Goal: Transaction & Acquisition: Purchase product/service

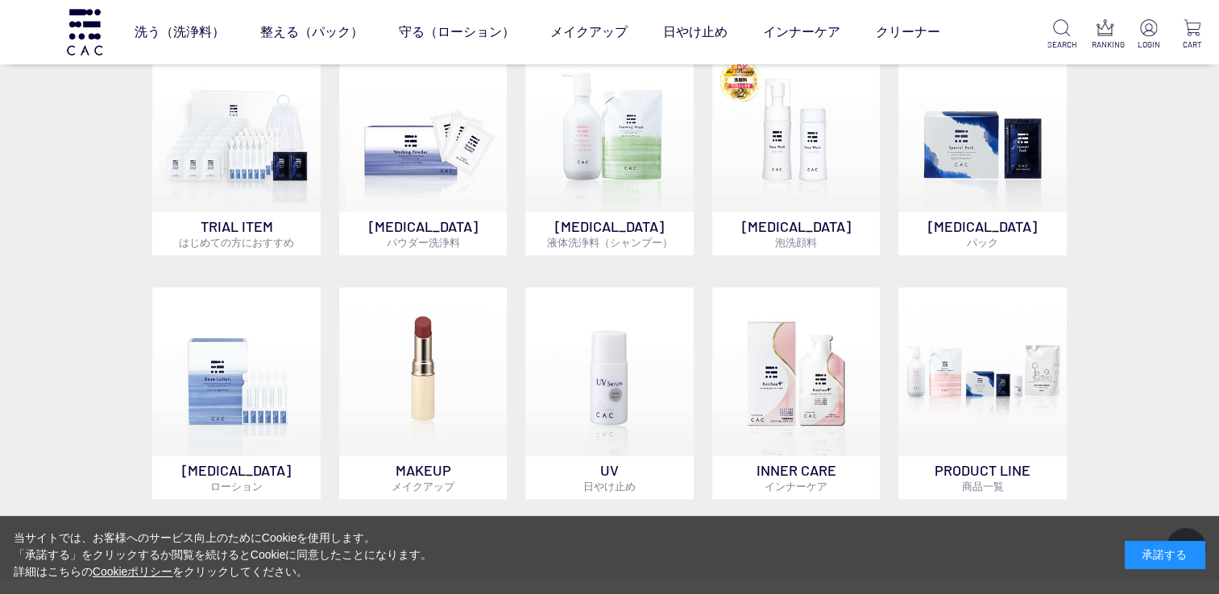
scroll to position [967, 0]
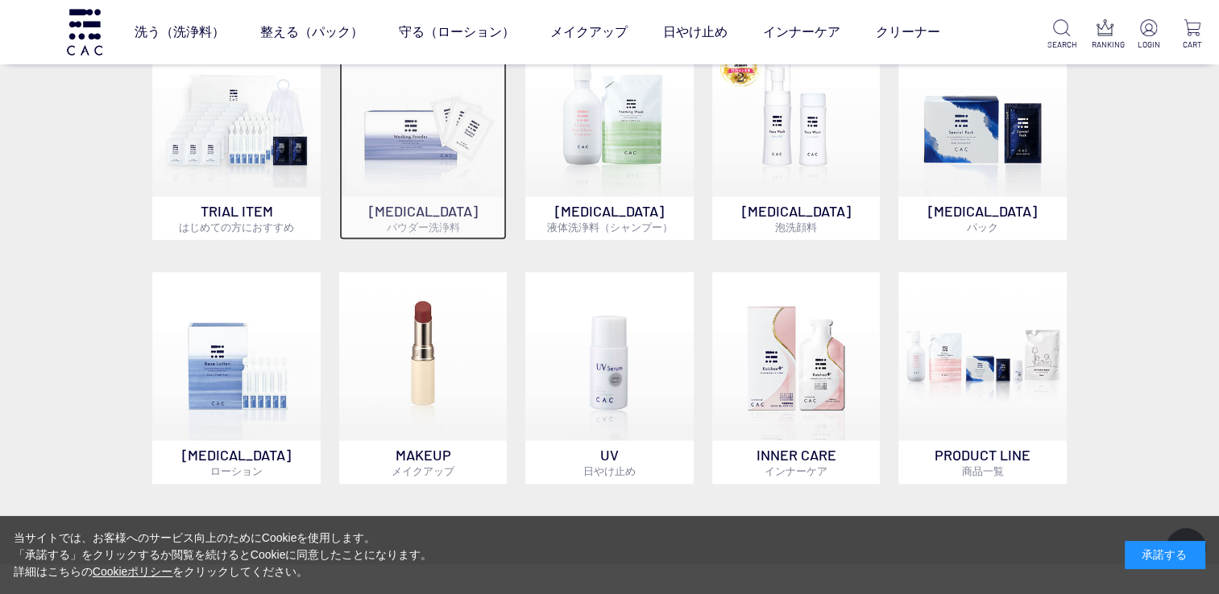
click at [424, 152] on img at bounding box center [423, 112] width 168 height 168
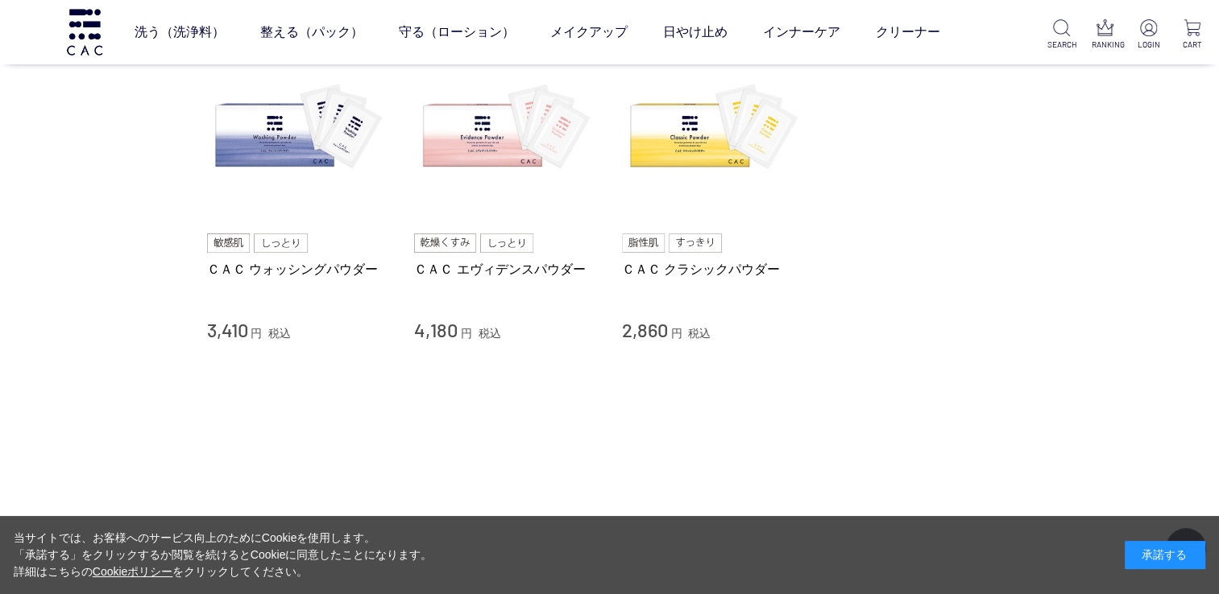
scroll to position [161, 0]
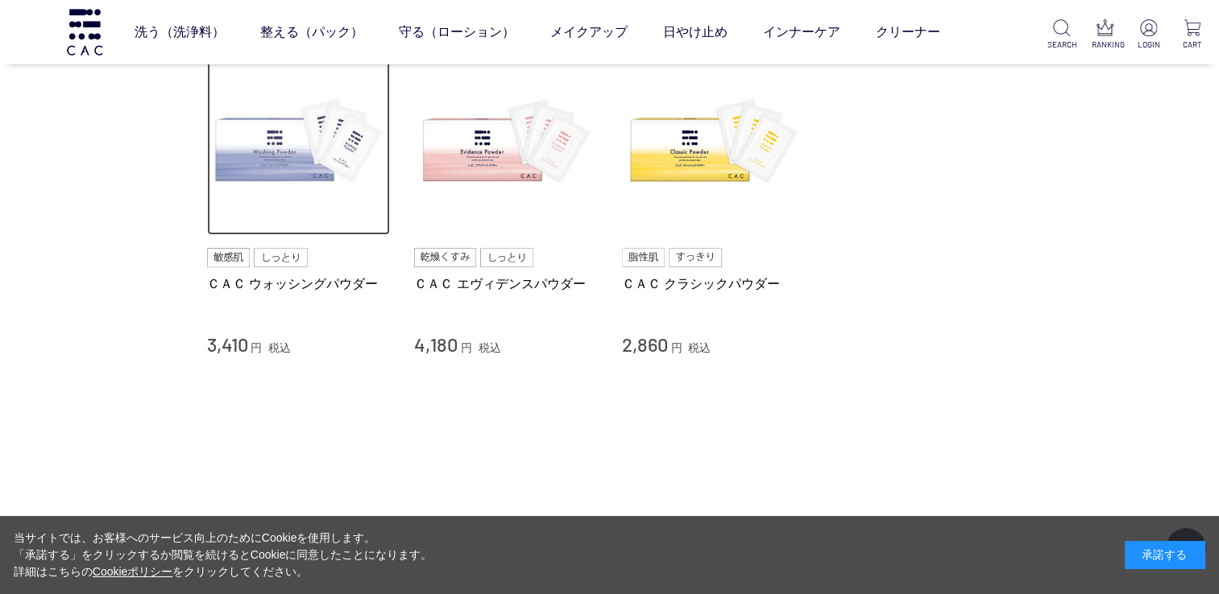
click at [278, 149] on img at bounding box center [299, 144] width 184 height 184
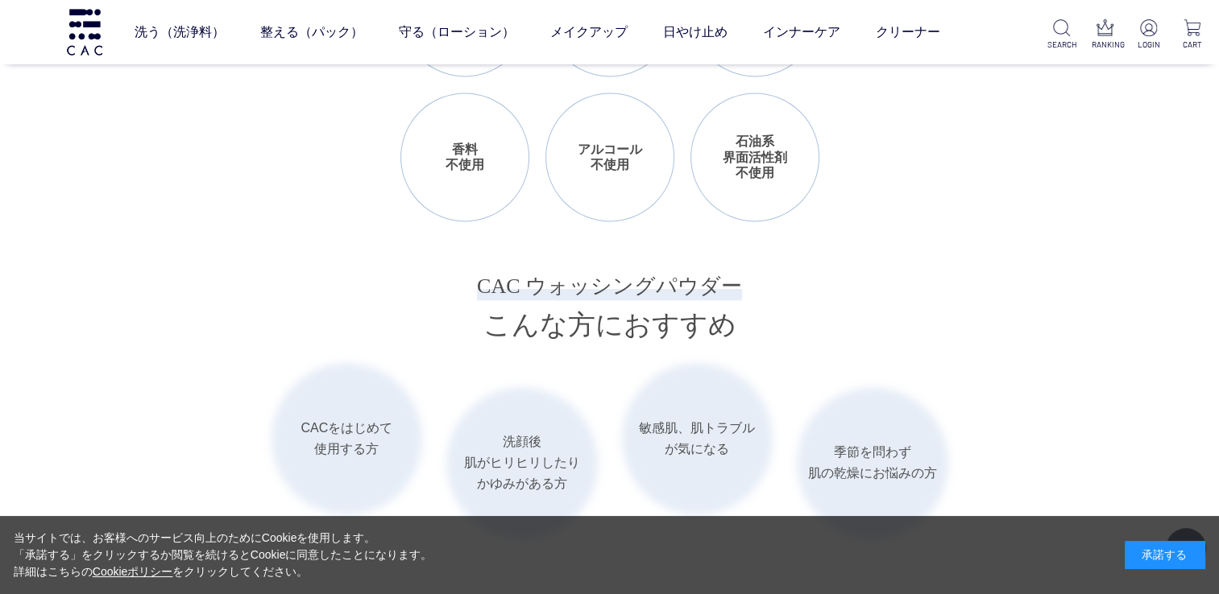
scroll to position [1772, 0]
